Goal: Use online tool/utility: Use online tool/utility

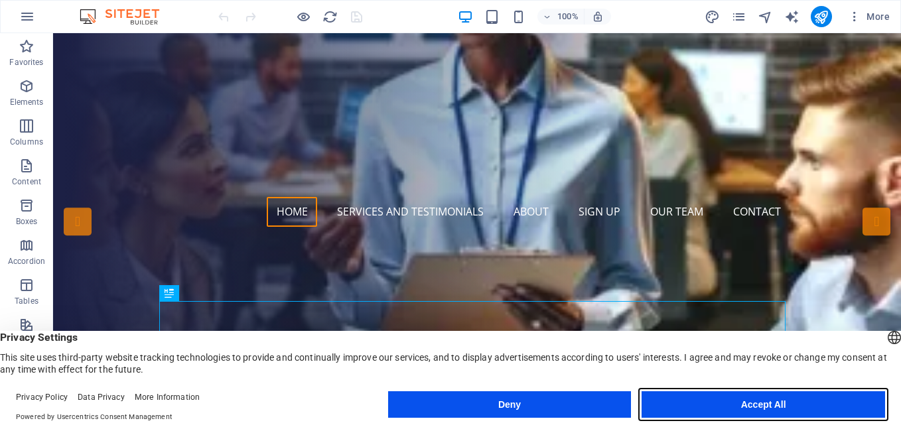
click at [726, 403] on button "Accept All" at bounding box center [762, 404] width 243 height 27
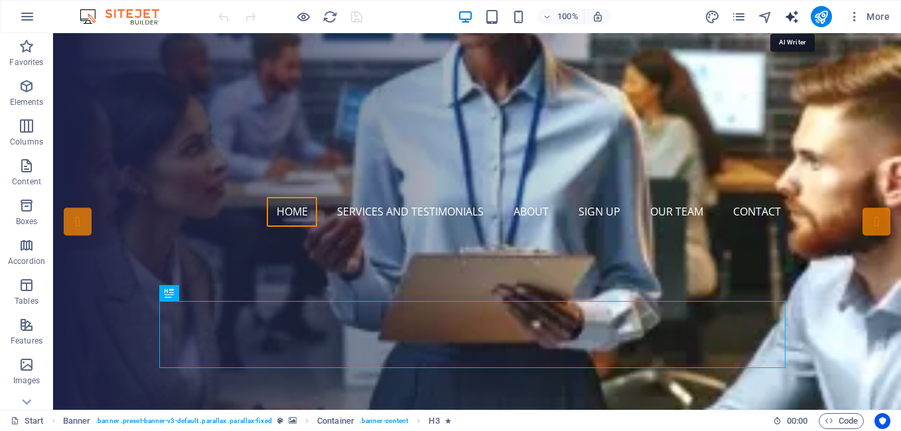
click at [793, 20] on icon "text_generator" at bounding box center [791, 16] width 15 height 15
select select "English"
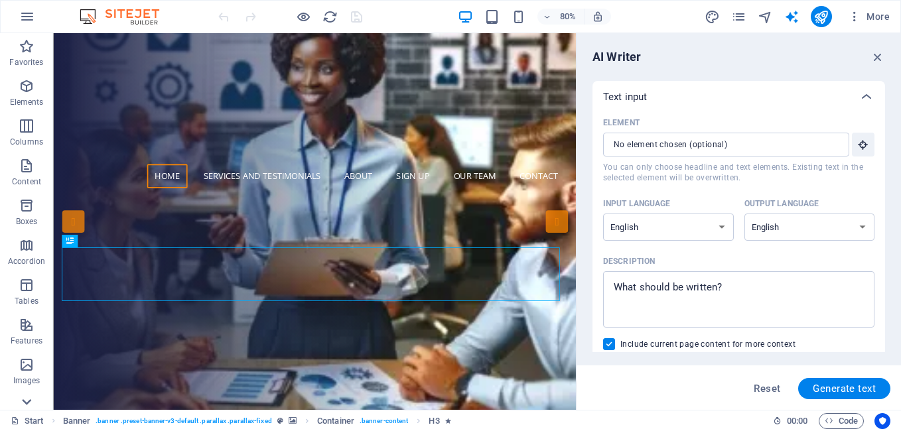
click at [26, 403] on icon at bounding box center [26, 402] width 9 height 6
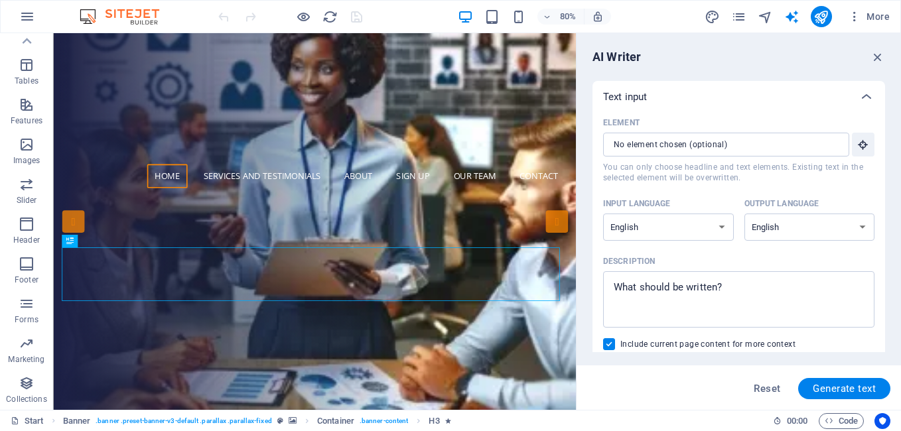
click at [26, 403] on p "Collections" at bounding box center [26, 399] width 40 height 11
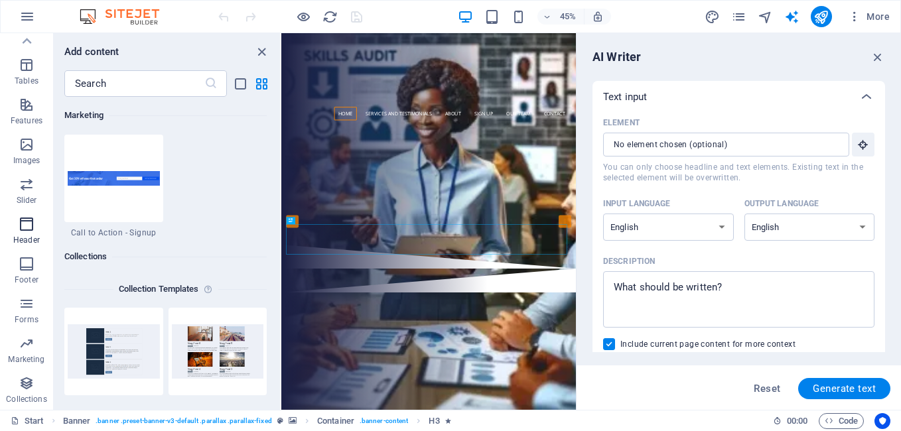
scroll to position [12141, 0]
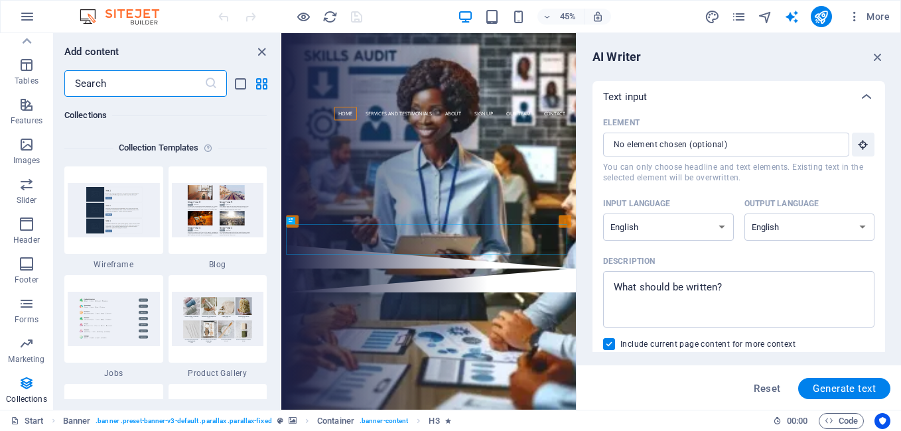
click at [117, 81] on input "text" at bounding box center [134, 83] width 140 height 27
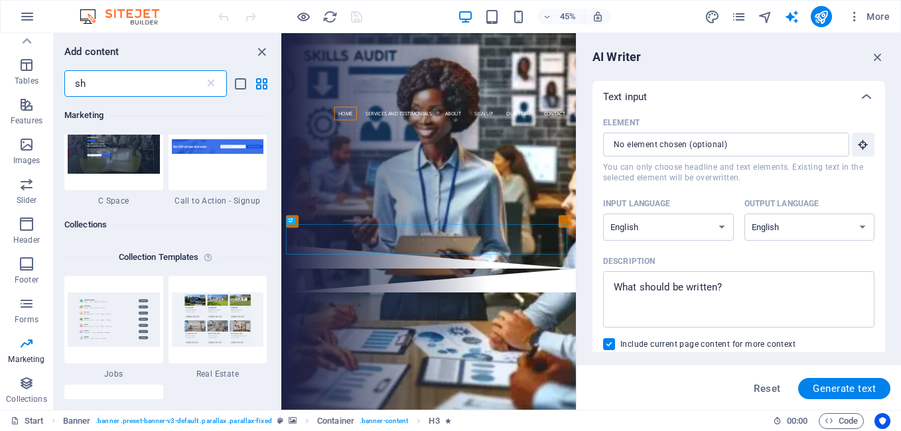
scroll to position [0, 0]
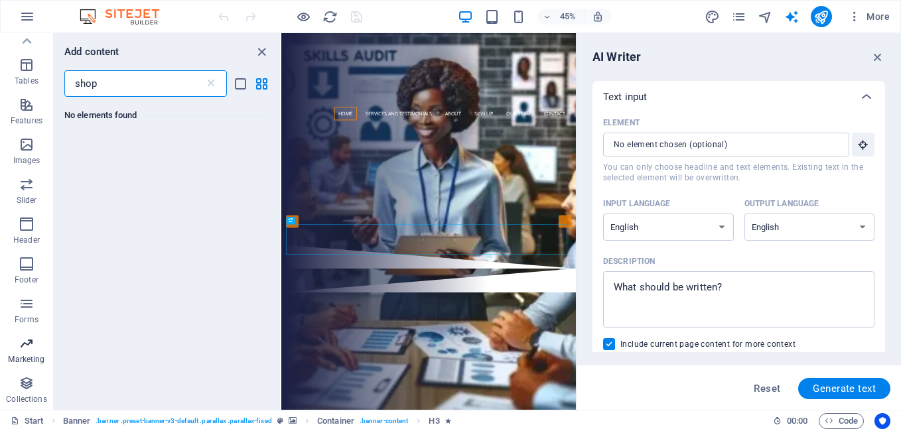
type input "shop"
click at [17, 351] on span "Marketing" at bounding box center [26, 352] width 53 height 32
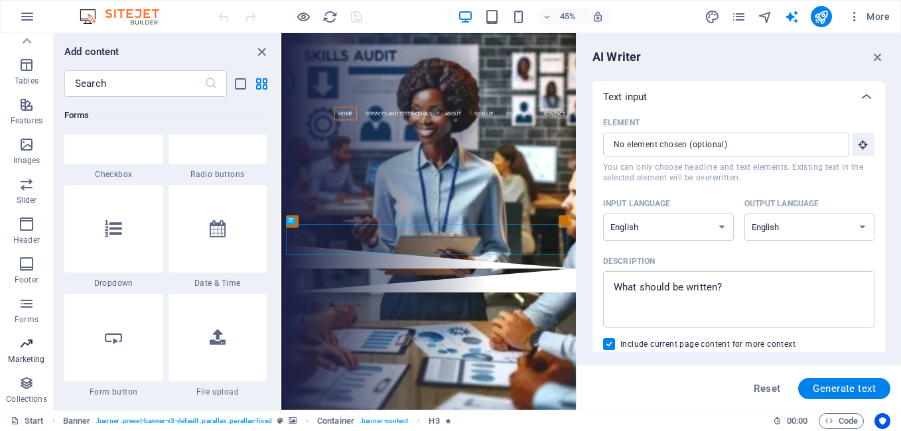
scroll to position [10803, 0]
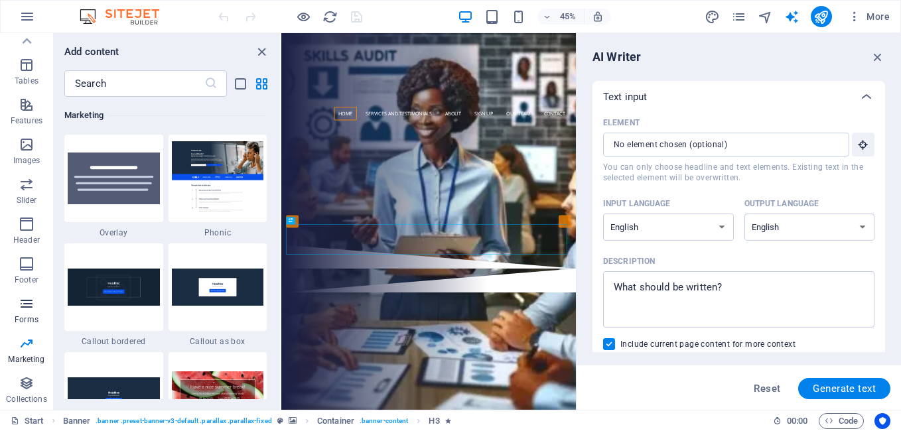
click at [21, 308] on icon "button" at bounding box center [27, 304] width 16 height 16
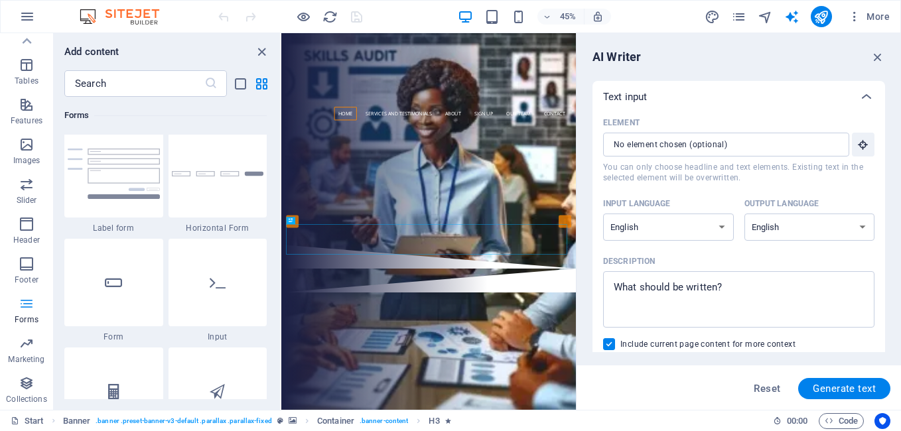
scroll to position [9683, 0]
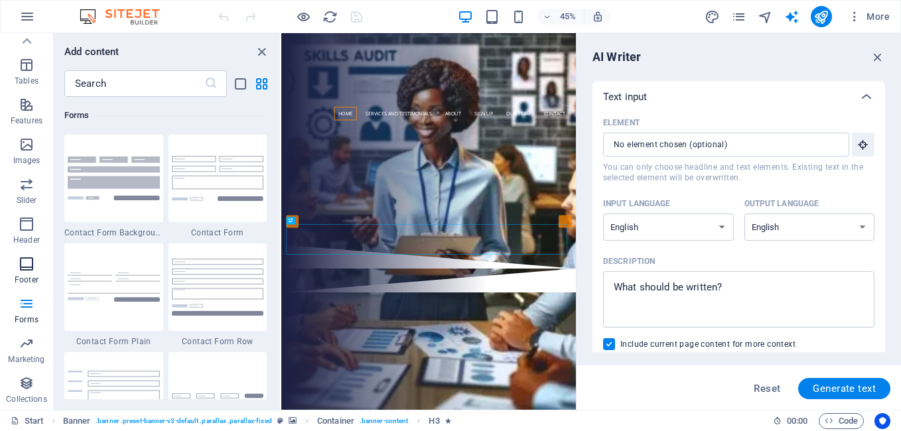
click at [27, 269] on icon "button" at bounding box center [27, 264] width 16 height 16
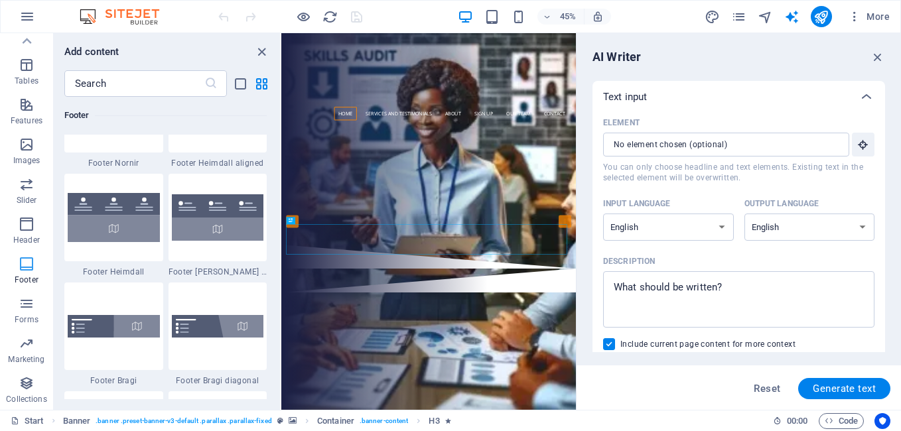
scroll to position [8780, 0]
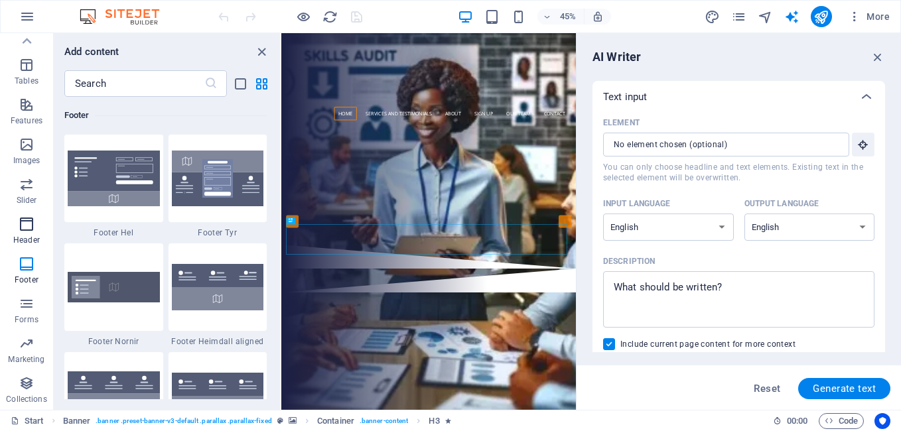
click at [31, 232] on span "Header" at bounding box center [26, 232] width 53 height 32
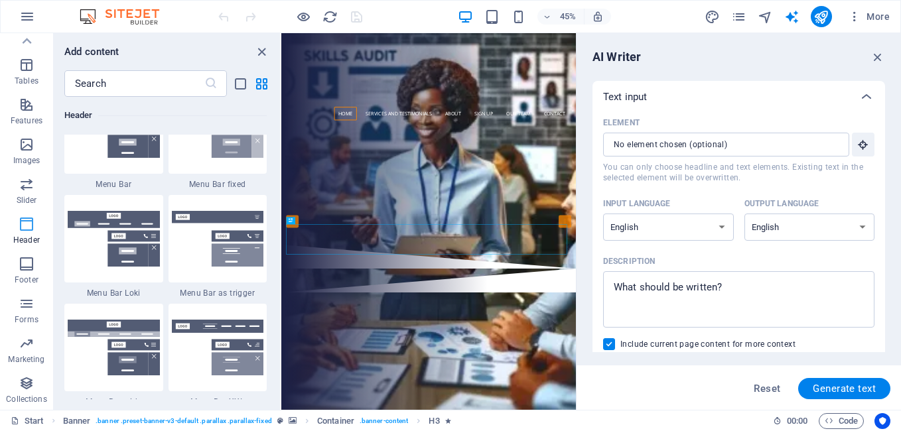
scroll to position [7986, 0]
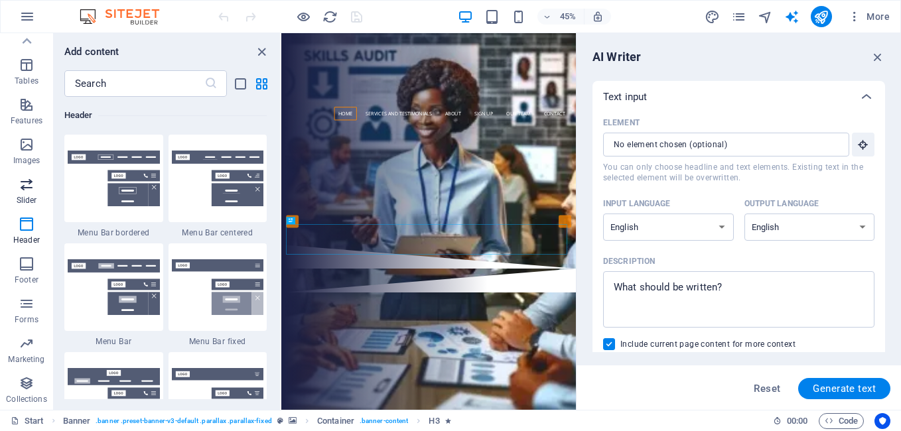
click at [28, 190] on icon "button" at bounding box center [27, 184] width 16 height 16
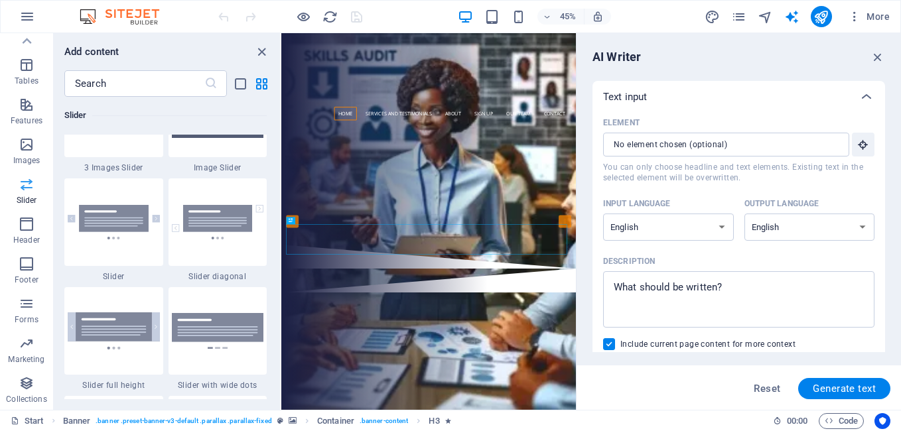
scroll to position [7519, 0]
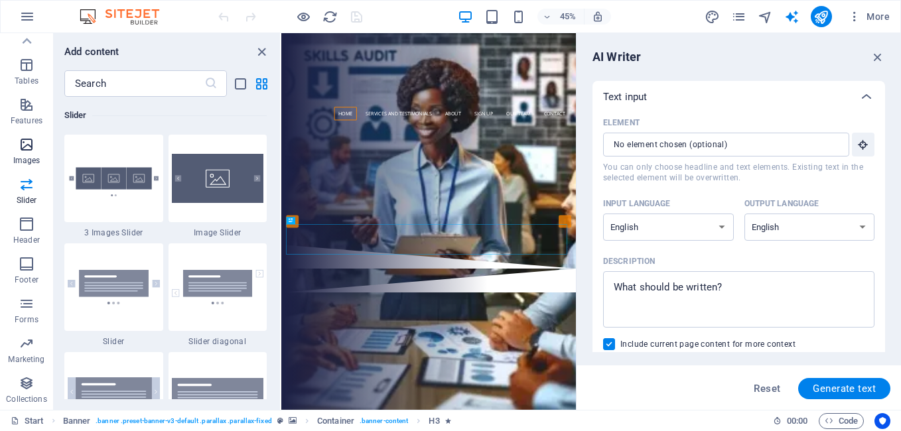
click at [26, 151] on icon "button" at bounding box center [27, 145] width 16 height 16
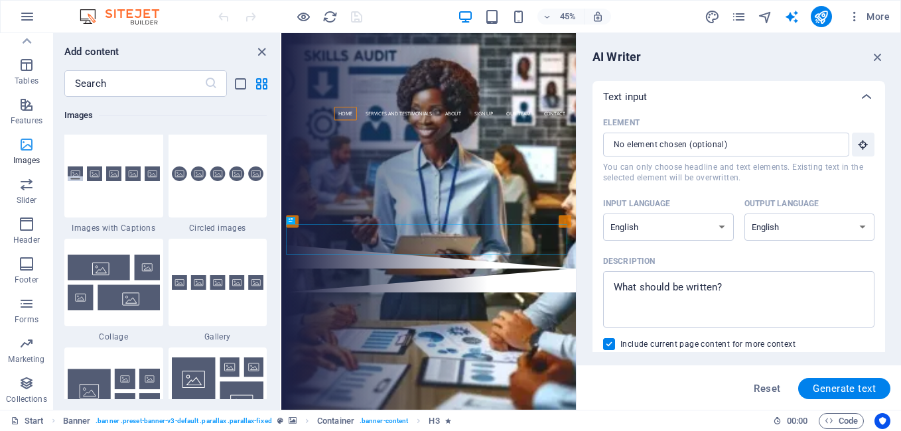
scroll to position [6725, 0]
